Goal: Information Seeking & Learning: Learn about a topic

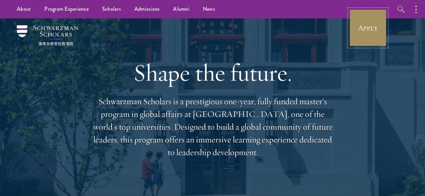
click at [367, 19] on link "Apply" at bounding box center [368, 28] width 38 height 38
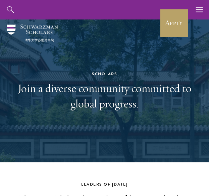
click at [108, 154] on div "Scholars Join a diverse community committed to global progress." at bounding box center [105, 90] width 196 height 143
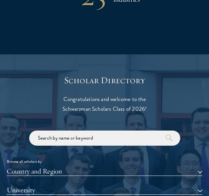
scroll to position [685, 0]
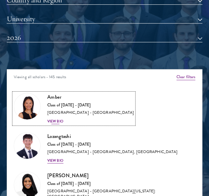
click at [60, 120] on div "View Bio" at bounding box center [55, 121] width 16 height 5
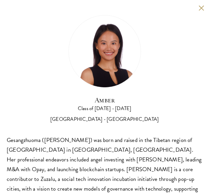
click at [38, 89] on div "Amber Class of [DATE] - [DATE] [GEOGRAPHIC_DATA] - [GEOGRAPHIC_DATA]" at bounding box center [105, 69] width 196 height 108
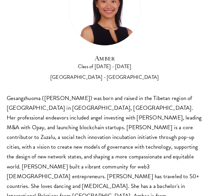
scroll to position [699, 0]
click at [166, 70] on div "Class of [DATE] - [DATE]" at bounding box center [105, 66] width 196 height 8
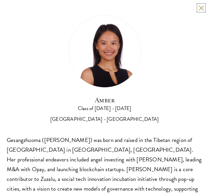
click at [198, 8] on button at bounding box center [201, 8] width 6 height 6
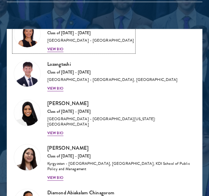
scroll to position [40, 0]
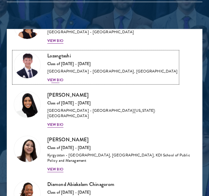
click at [60, 74] on div "Lozangtashi Class of [DATE] - [DATE] [GEOGRAPHIC_DATA] - [GEOGRAPHIC_DATA], [GE…" at bounding box center [112, 67] width 130 height 31
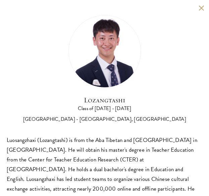
click at [162, 77] on div "Lozangtashi Class of [DATE] - [DATE] [GEOGRAPHIC_DATA] - [GEOGRAPHIC_DATA], [GE…" at bounding box center [105, 69] width 196 height 108
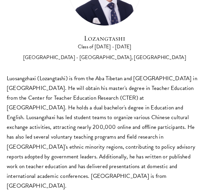
scroll to position [739, 0]
click at [191, 54] on div "[GEOGRAPHIC_DATA] - [GEOGRAPHIC_DATA], [GEOGRAPHIC_DATA]" at bounding box center [105, 57] width 196 height 8
click at [159, 174] on div "Luosangzhaxi (Lozangtashi) is from the Aba Tibetan and [GEOGRAPHIC_DATA] in [GE…" at bounding box center [105, 131] width 196 height 117
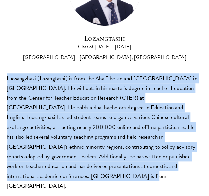
drag, startPoint x: 6, startPoint y: 81, endPoint x: 43, endPoint y: 180, distance: 105.2
click at [43, 180] on div "Lozangtashi Class of [DATE] - [DATE] [GEOGRAPHIC_DATA] - [GEOGRAPHIC_DATA], [GE…" at bounding box center [104, 71] width 209 height 267
copy div "Luosangzhaxi (Lozangtashi) is from the Aba Tibetan and [GEOGRAPHIC_DATA] in [GE…"
click at [180, 101] on div "Luosangzhaxi (Lozangtashi) is from the Aba Tibetan and [GEOGRAPHIC_DATA] in [GE…" at bounding box center [105, 131] width 196 height 117
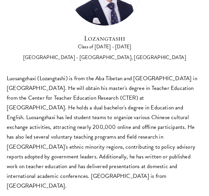
click at [184, 28] on div "Lozangtashi Class of [DATE] - [DATE] [GEOGRAPHIC_DATA] - [GEOGRAPHIC_DATA], [GE…" at bounding box center [105, 7] width 196 height 108
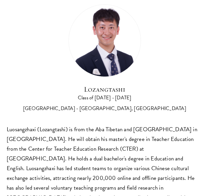
scroll to position [8, 0]
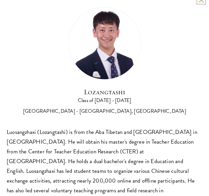
click at [198, 2] on button at bounding box center [201, 0] width 6 height 6
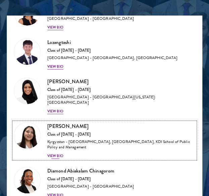
click at [56, 146] on div "Nurzada Abdivalieva Class of [DATE] - [DATE] [GEOGRAPHIC_DATA] - [GEOGRAPHIC_DA…" at bounding box center [121, 140] width 148 height 37
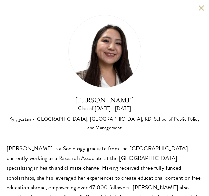
click at [151, 126] on div "Kyrgyzstan - [GEOGRAPHIC_DATA], [GEOGRAPHIC_DATA], KDI School of Public Policy …" at bounding box center [105, 123] width 196 height 17
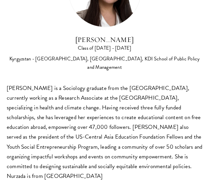
scroll to position [752, 0]
click at [161, 39] on h2 "[PERSON_NAME]" at bounding box center [105, 40] width 196 height 8
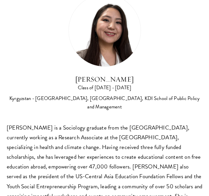
scroll to position [20, 0]
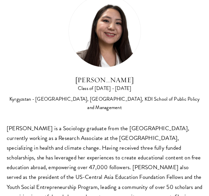
click at [184, 30] on div "Nurzada Abdivalieva Class of [DATE] - [DATE] [GEOGRAPHIC_DATA] - [GEOGRAPHIC_DA…" at bounding box center [105, 53] width 196 height 117
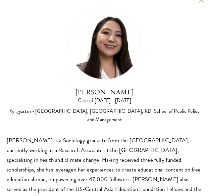
scroll to position [7, 0]
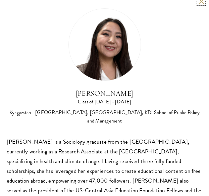
click at [198, 2] on button at bounding box center [201, 1] width 6 height 6
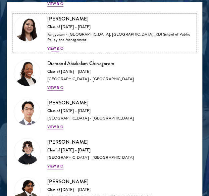
scroll to position [121, 0]
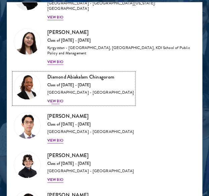
click at [50, 99] on div "View Bio" at bounding box center [55, 101] width 16 height 5
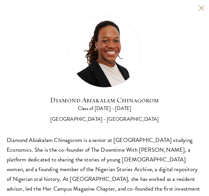
click at [169, 91] on div "Diamond Abiakalam [GEOGRAPHIC_DATA] Class of [DATE] - [DATE] [GEOGRAPHIC_DATA] …" at bounding box center [105, 69] width 196 height 108
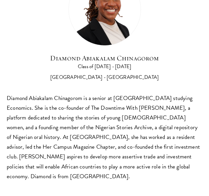
scroll to position [779, 0]
